Goal: Information Seeking & Learning: Learn about a topic

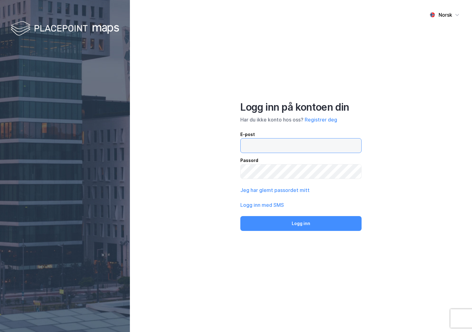
click at [291, 150] on input "email" at bounding box center [300, 145] width 121 height 14
type input "[PERSON_NAME][EMAIL_ADDRESS][DOMAIN_NAME]"
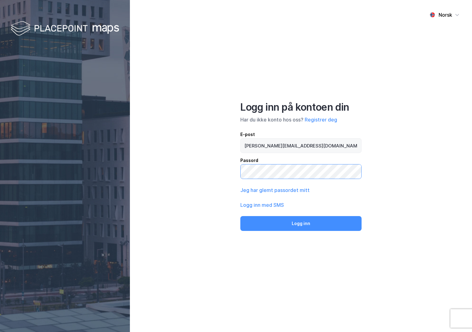
click at [240, 216] on button "Logg inn" at bounding box center [300, 223] width 121 height 15
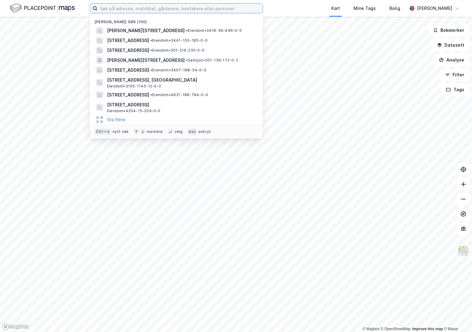
click at [110, 9] on input at bounding box center [179, 8] width 165 height 9
paste input "5520-42/328/0/0"
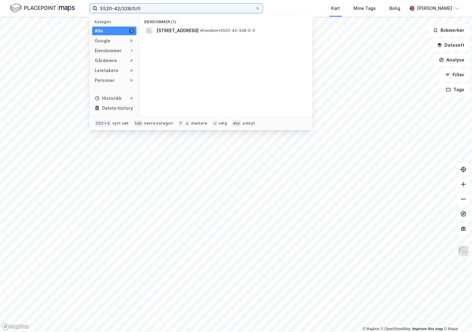
type input "5520-42/328/0/0"
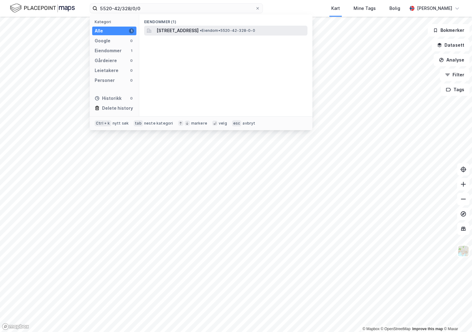
click at [177, 30] on span "[STREET_ADDRESS]" at bounding box center [177, 30] width 42 height 7
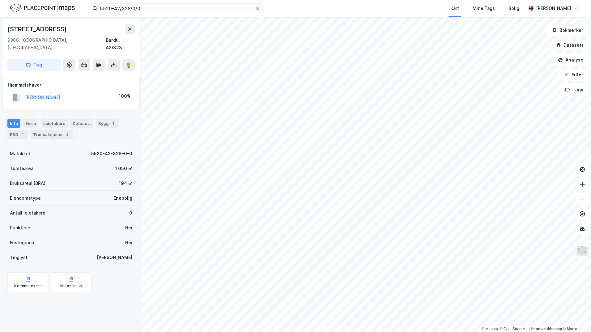
click at [471, 47] on icon "button" at bounding box center [559, 47] width 4 height 2
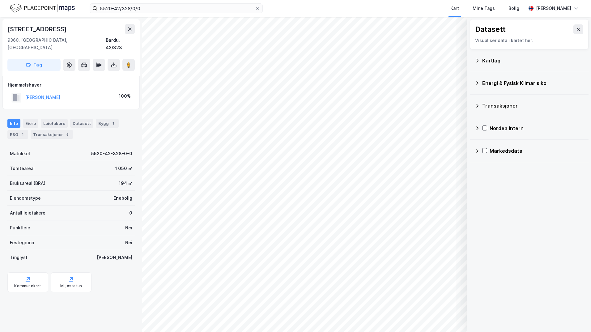
click at [471, 61] on icon at bounding box center [477, 60] width 5 height 5
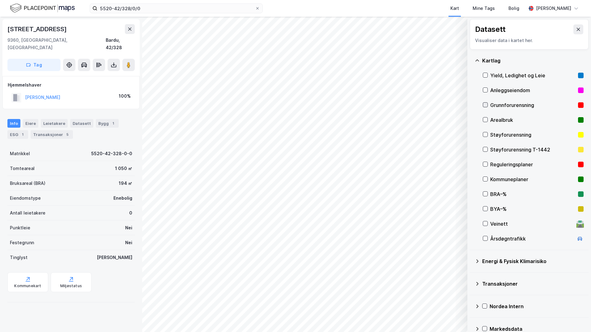
click at [471, 107] on icon at bounding box center [485, 105] width 4 height 4
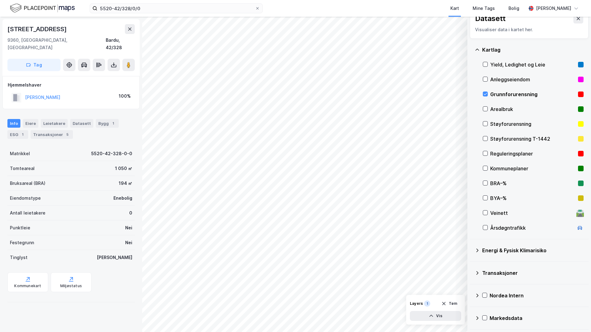
click at [471, 249] on icon at bounding box center [477, 250] width 2 height 4
click at [471, 263] on icon at bounding box center [492, 265] width 4 height 4
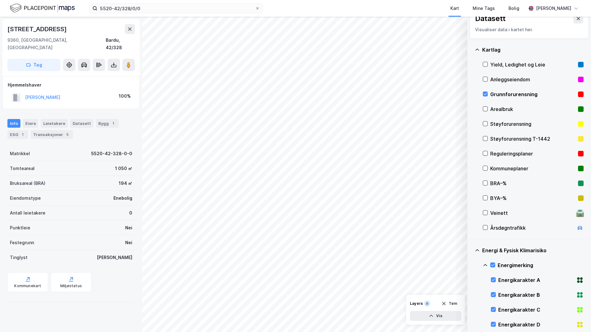
click at [471, 265] on icon at bounding box center [485, 265] width 5 height 5
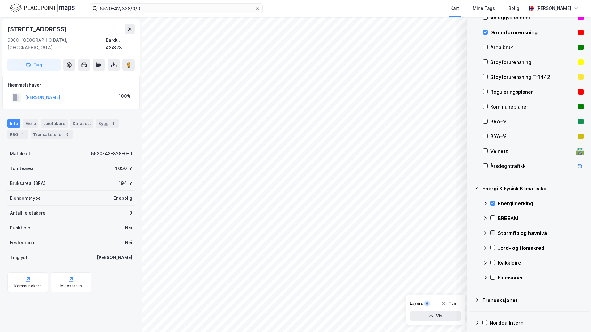
click at [471, 231] on icon at bounding box center [492, 233] width 4 height 4
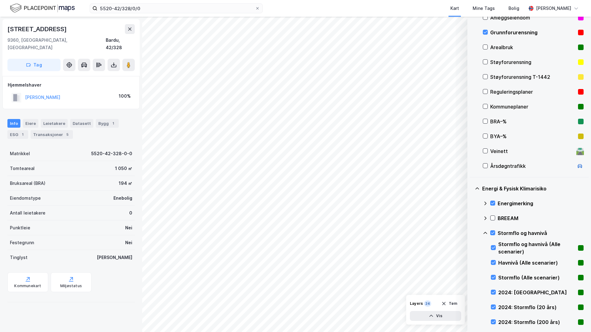
click at [471, 233] on icon at bounding box center [485, 233] width 4 height 2
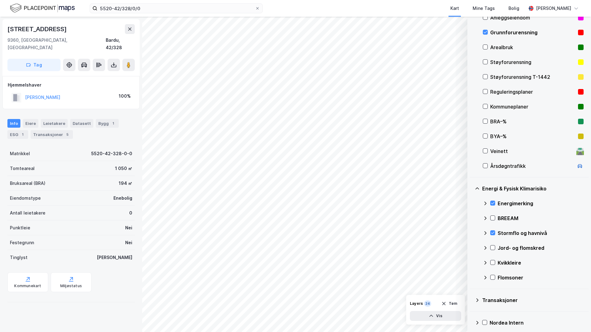
click at [471, 247] on icon at bounding box center [492, 247] width 4 height 4
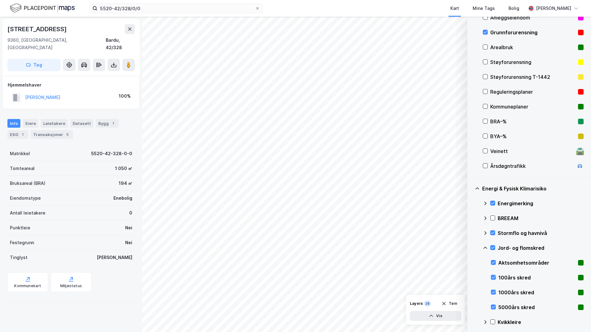
click at [471, 248] on icon at bounding box center [485, 247] width 5 height 5
click at [471, 263] on icon at bounding box center [492, 262] width 4 height 4
click at [471, 262] on icon at bounding box center [485, 262] width 4 height 2
click at [471, 277] on icon at bounding box center [492, 277] width 3 height 2
click at [471, 278] on icon at bounding box center [485, 277] width 5 height 5
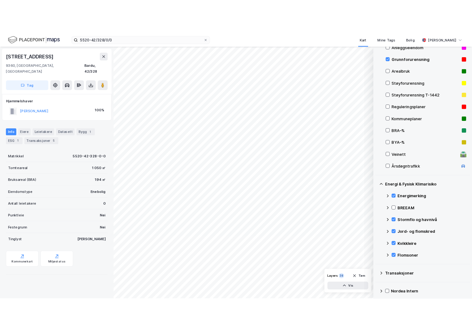
scroll to position [42, 0]
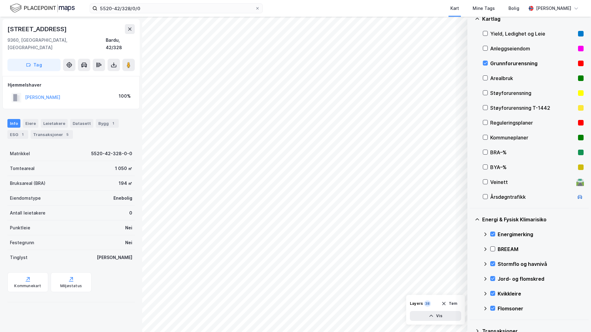
click at [38, 310] on div "[STREET_ADDRESS], Troms Bardu, 42/328 Tag Hjemmelshaver [PERSON_NAME]-LISE 100%…" at bounding box center [71, 174] width 142 height 315
